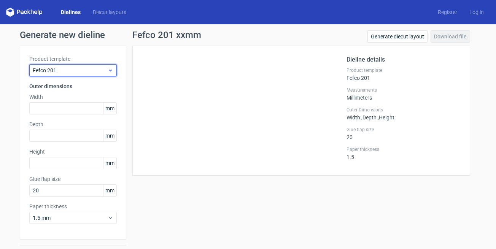
click at [71, 76] on div "Fefco 201" at bounding box center [72, 70] width 87 height 12
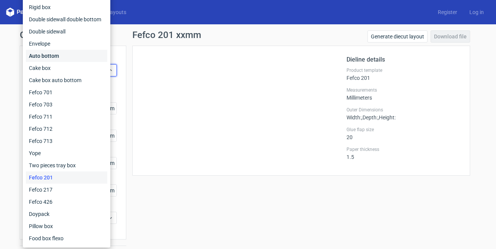
click at [70, 57] on div "Auto bottom" at bounding box center [66, 56] width 81 height 12
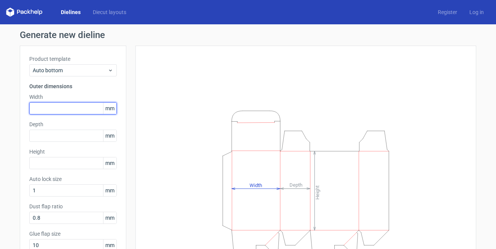
click at [72, 104] on input "text" at bounding box center [72, 108] width 87 height 12
type input "125"
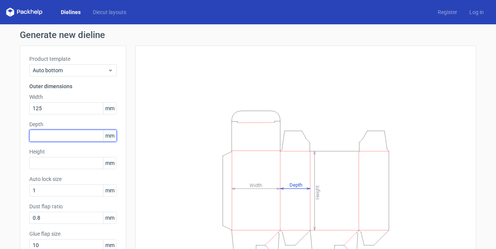
click at [52, 136] on input "text" at bounding box center [72, 136] width 87 height 12
type input "80"
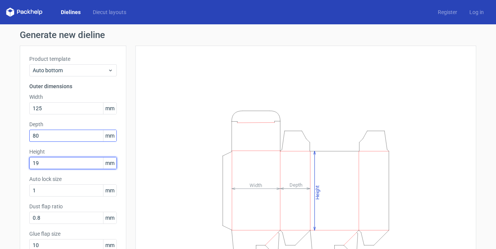
type input "195"
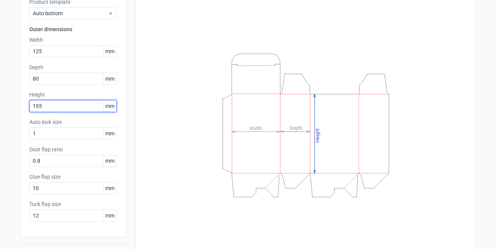
scroll to position [76, 0]
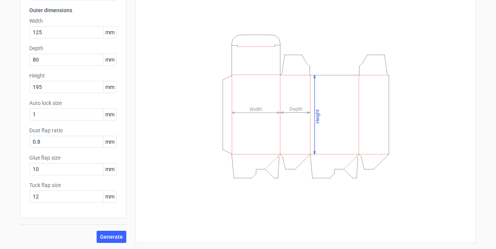
click at [198, 106] on icon "Height Depth Width" at bounding box center [306, 106] width 228 height 152
click at [104, 231] on div "Generate" at bounding box center [73, 230] width 107 height 25
click at [116, 239] on span "Generate" at bounding box center [111, 236] width 23 height 5
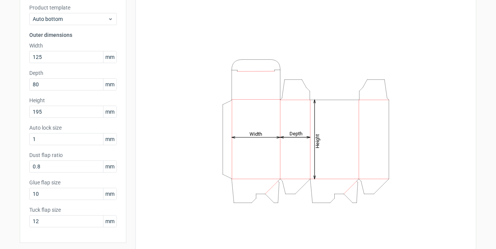
scroll to position [37, 0]
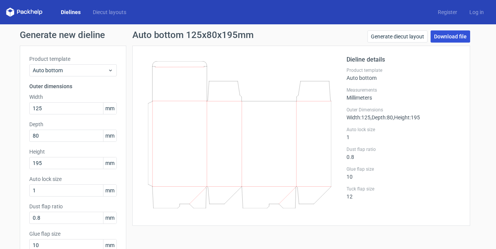
click at [452, 38] on link "Download file" at bounding box center [451, 36] width 40 height 12
